Goal: Navigation & Orientation: Find specific page/section

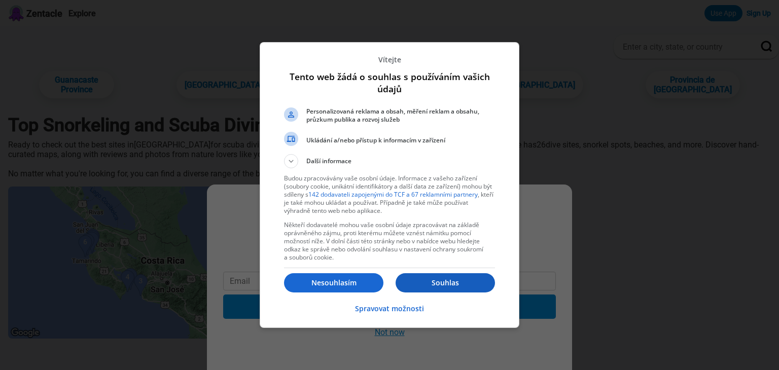
click at [458, 284] on p "Souhlas" at bounding box center [445, 283] width 99 height 10
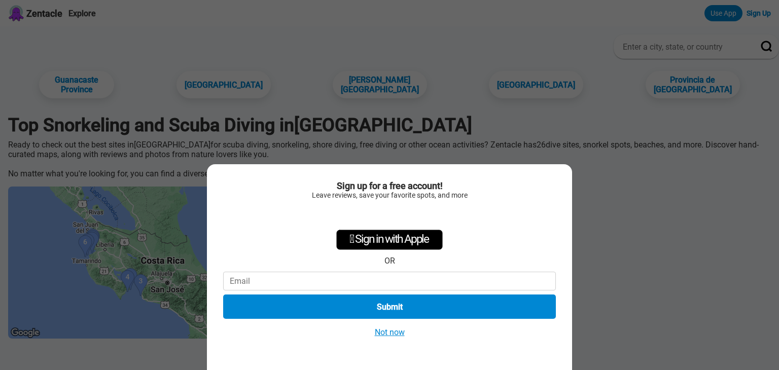
click at [620, 228] on div "Sign up for a free account! Leave reviews, save your favorite spots, and more …" at bounding box center [389, 185] width 779 height 370
click at [396, 327] on button "Not now" at bounding box center [390, 332] width 36 height 11
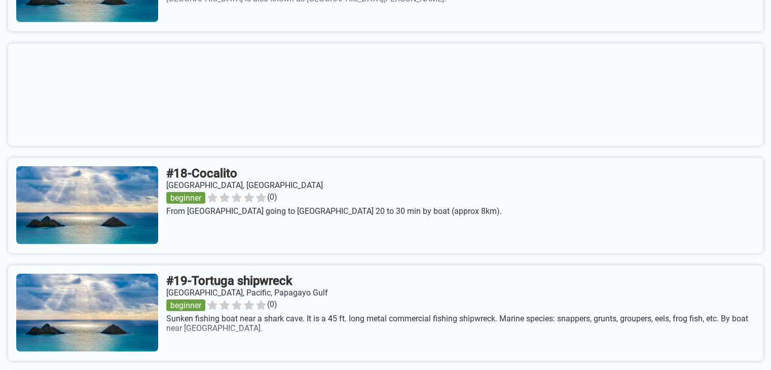
scroll to position [2454, 0]
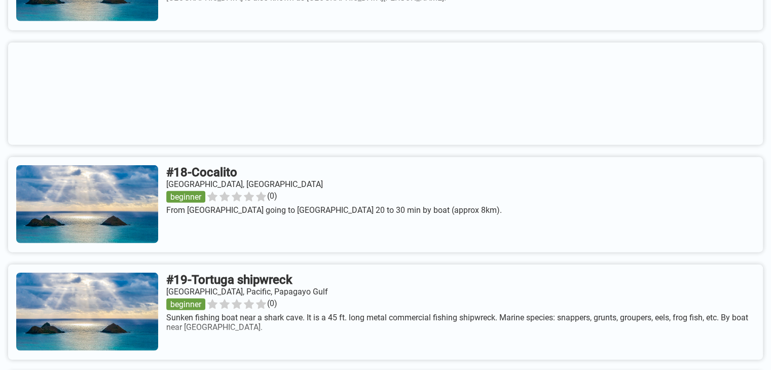
click at [258, 184] on link at bounding box center [385, 204] width 755 height 95
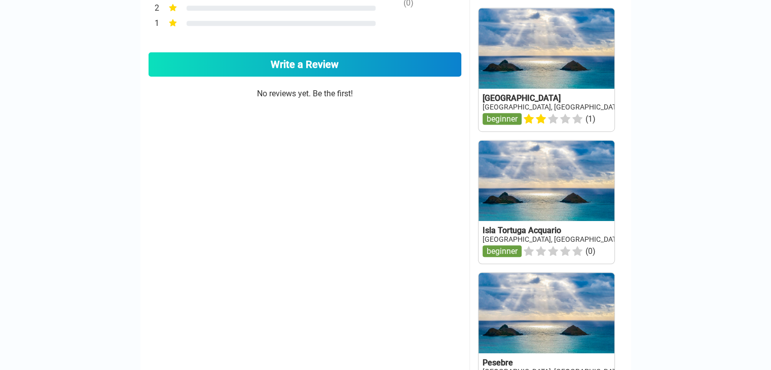
scroll to position [649, 0]
